Goal: Navigation & Orientation: Find specific page/section

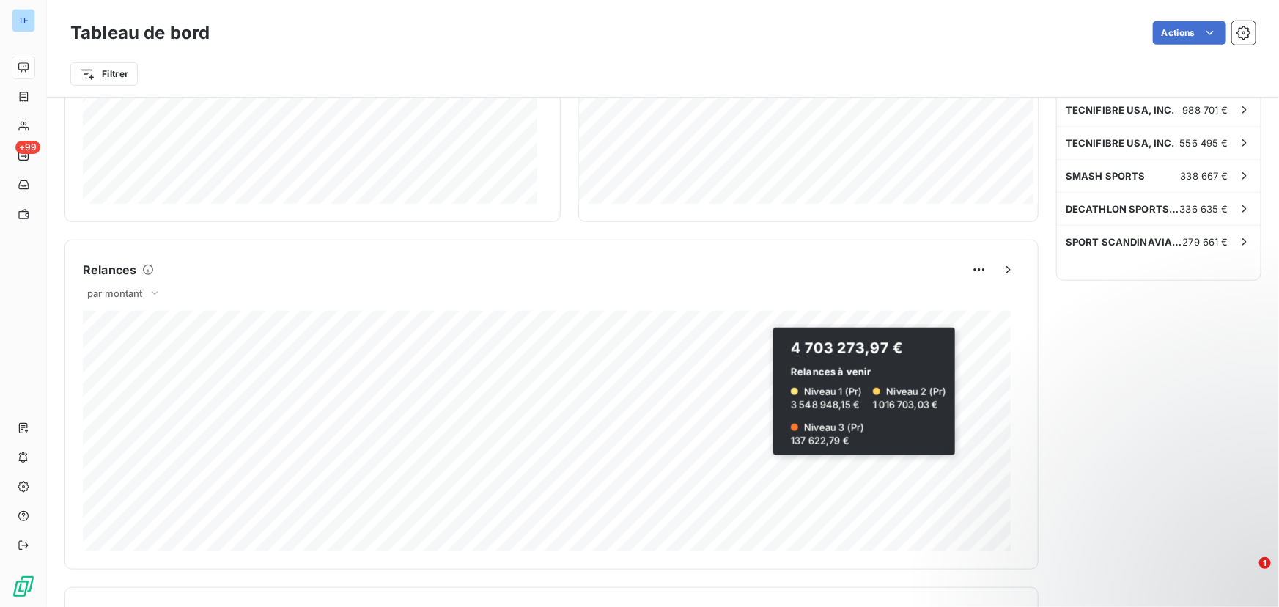
scroll to position [467, 0]
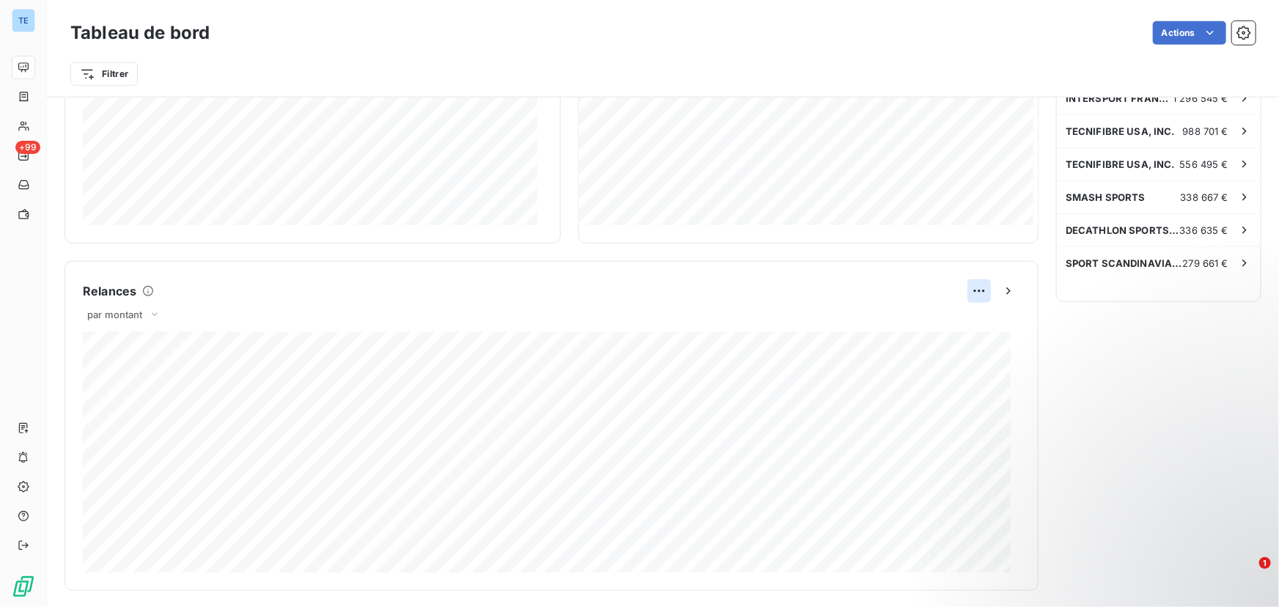
click at [965, 290] on html "TE +99 Tableau de bord Actions Filtrer Encours client Voir plus 9 849 481,21 € …" at bounding box center [639, 303] width 1279 height 607
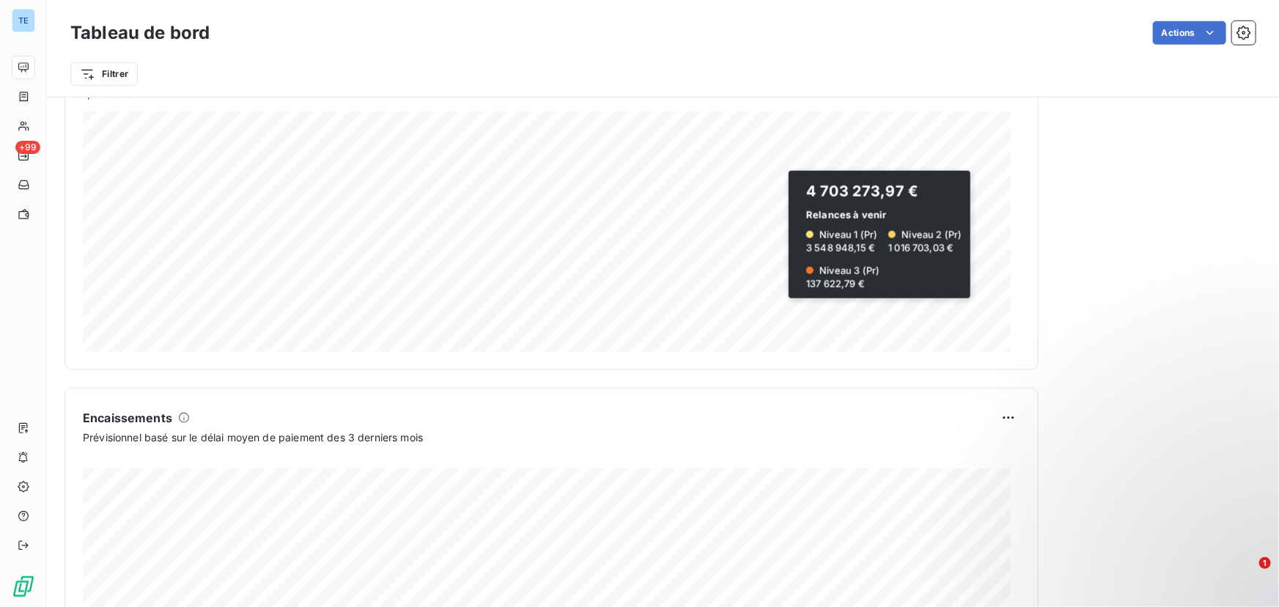
scroll to position [800, 0]
